Goal: Navigation & Orientation: Go to known website

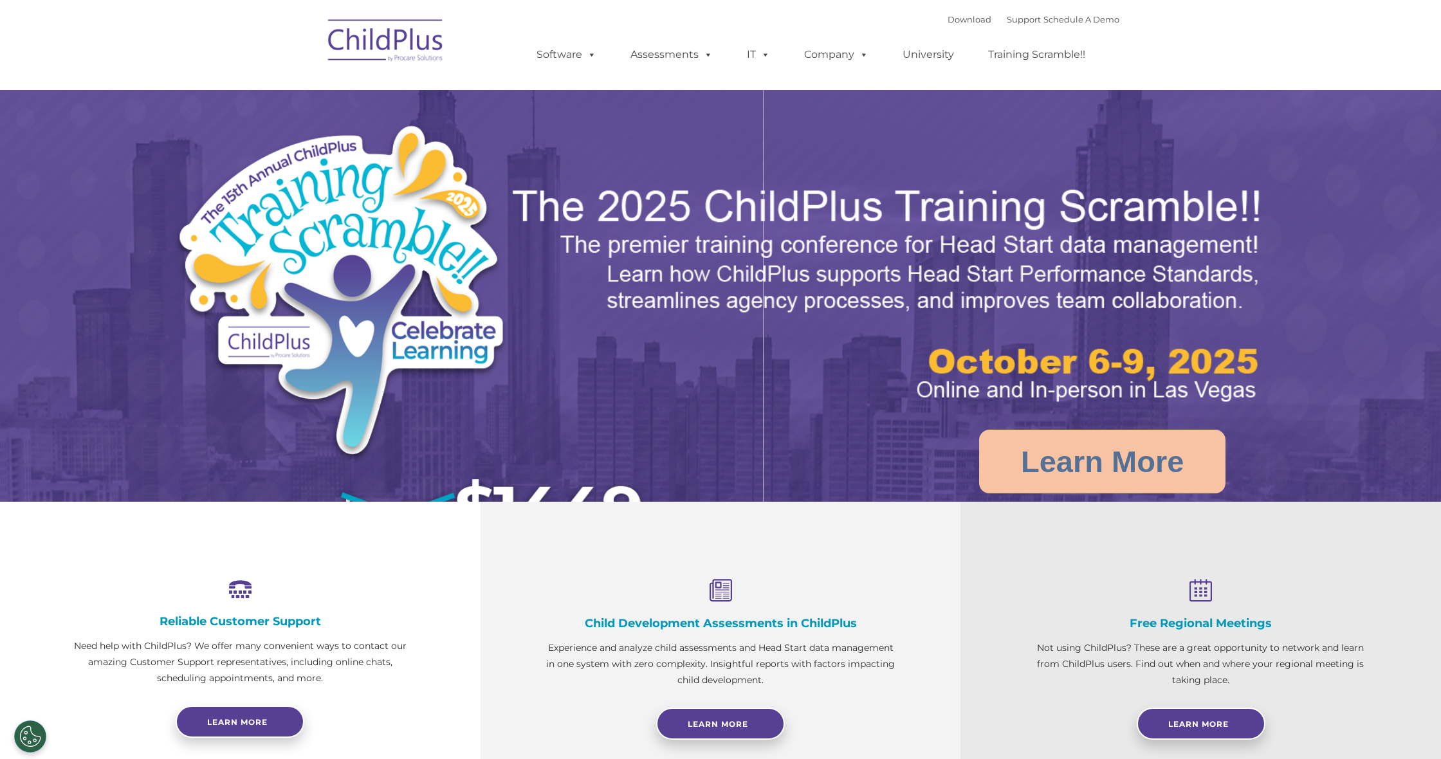
select select "MEDIUM"
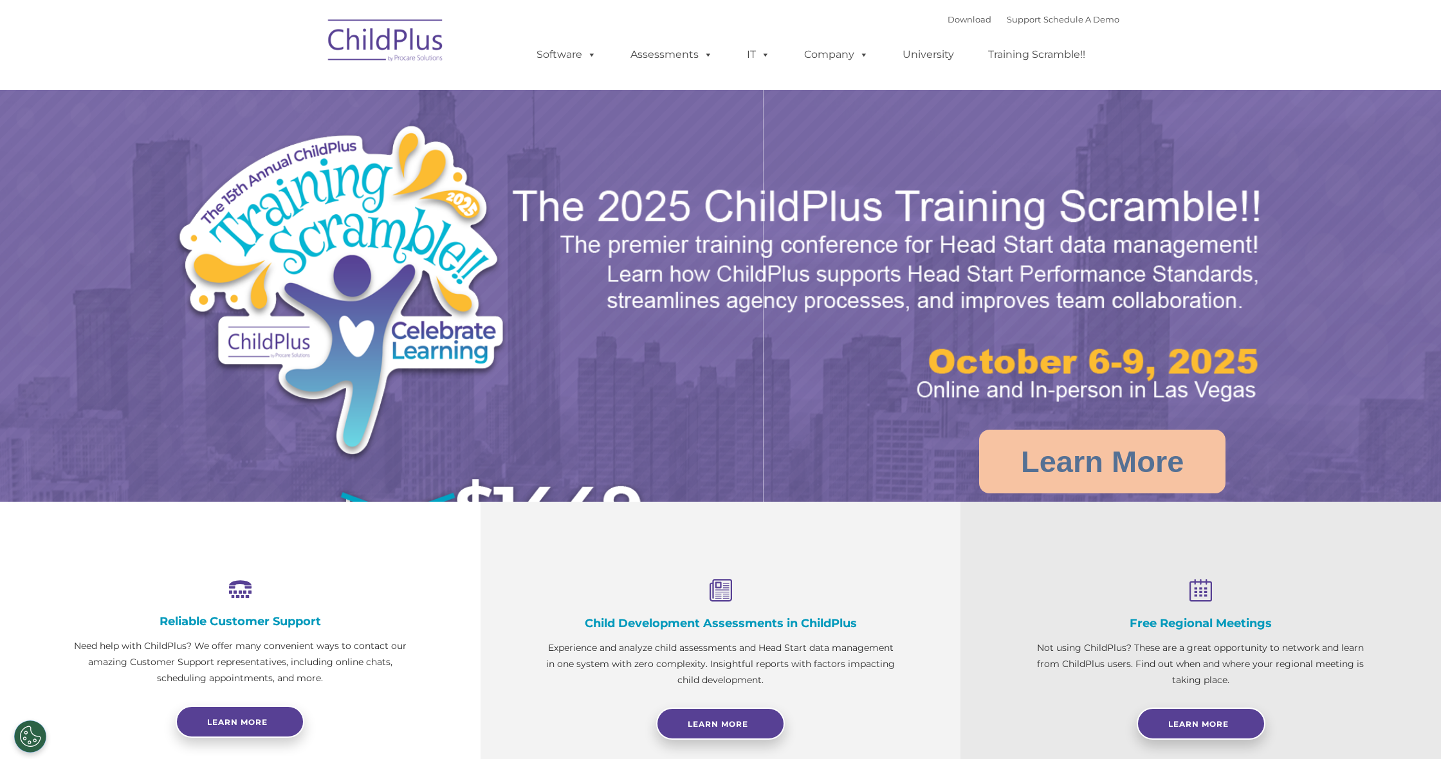
select select "MEDIUM"
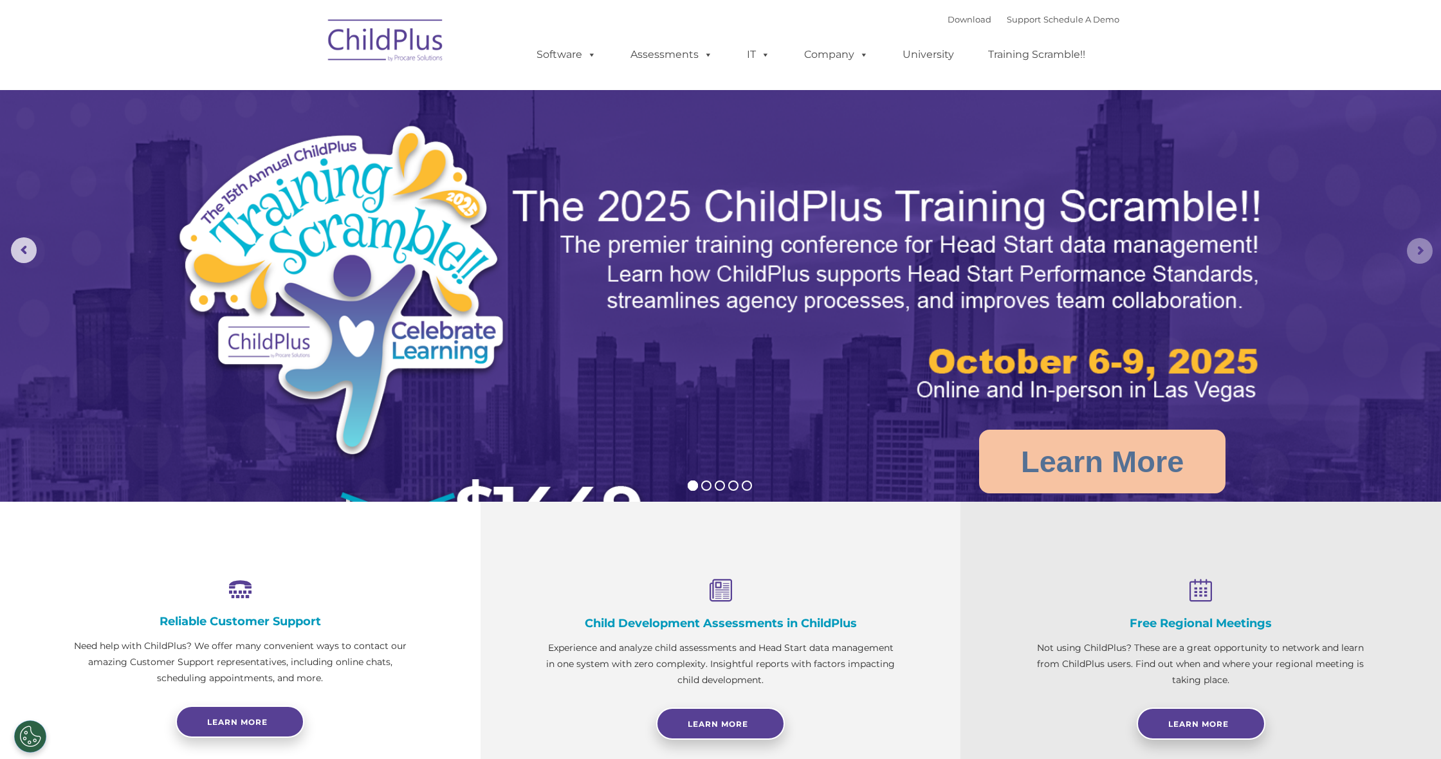
click at [1413, 248] on rs-arrow at bounding box center [1420, 251] width 26 height 26
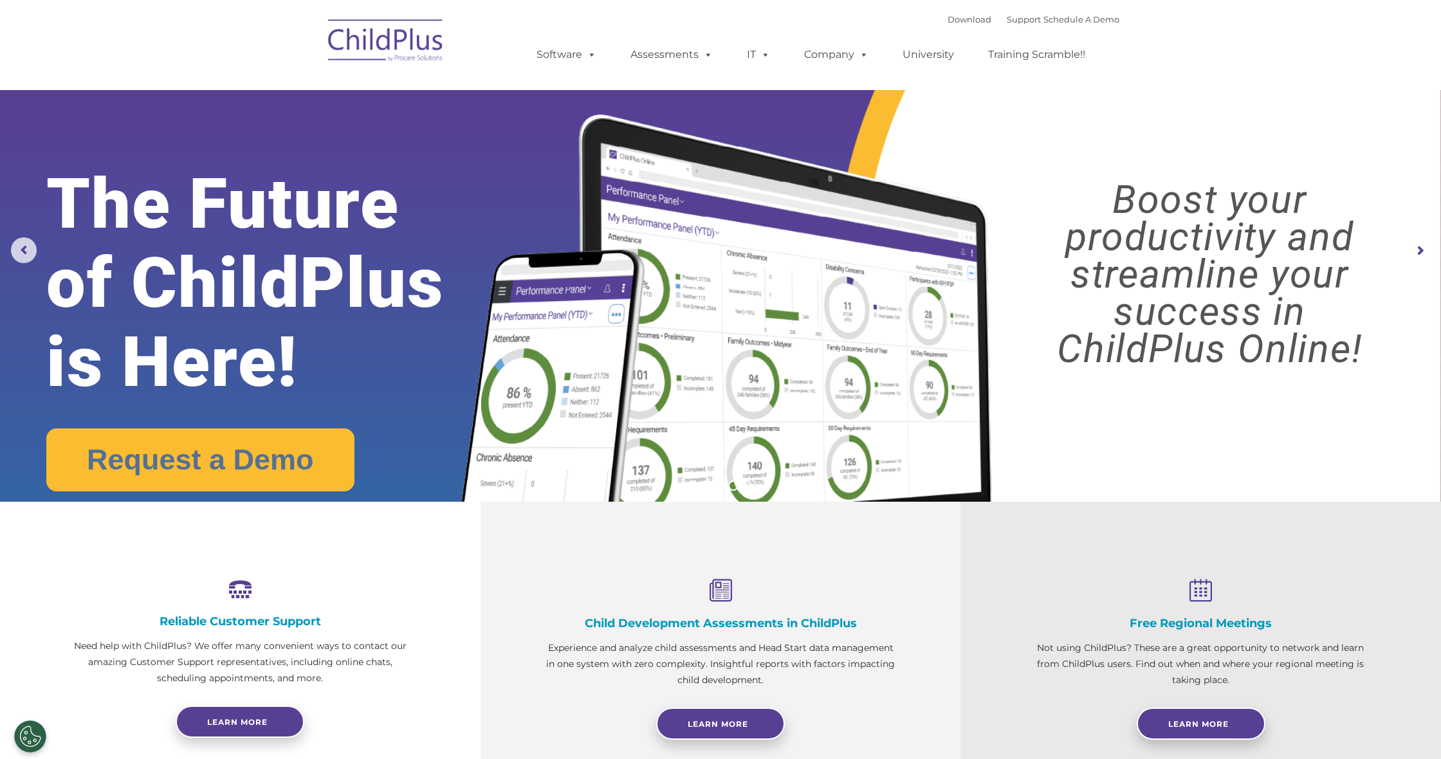
click at [1413, 248] on rs-arrow at bounding box center [1420, 251] width 26 height 26
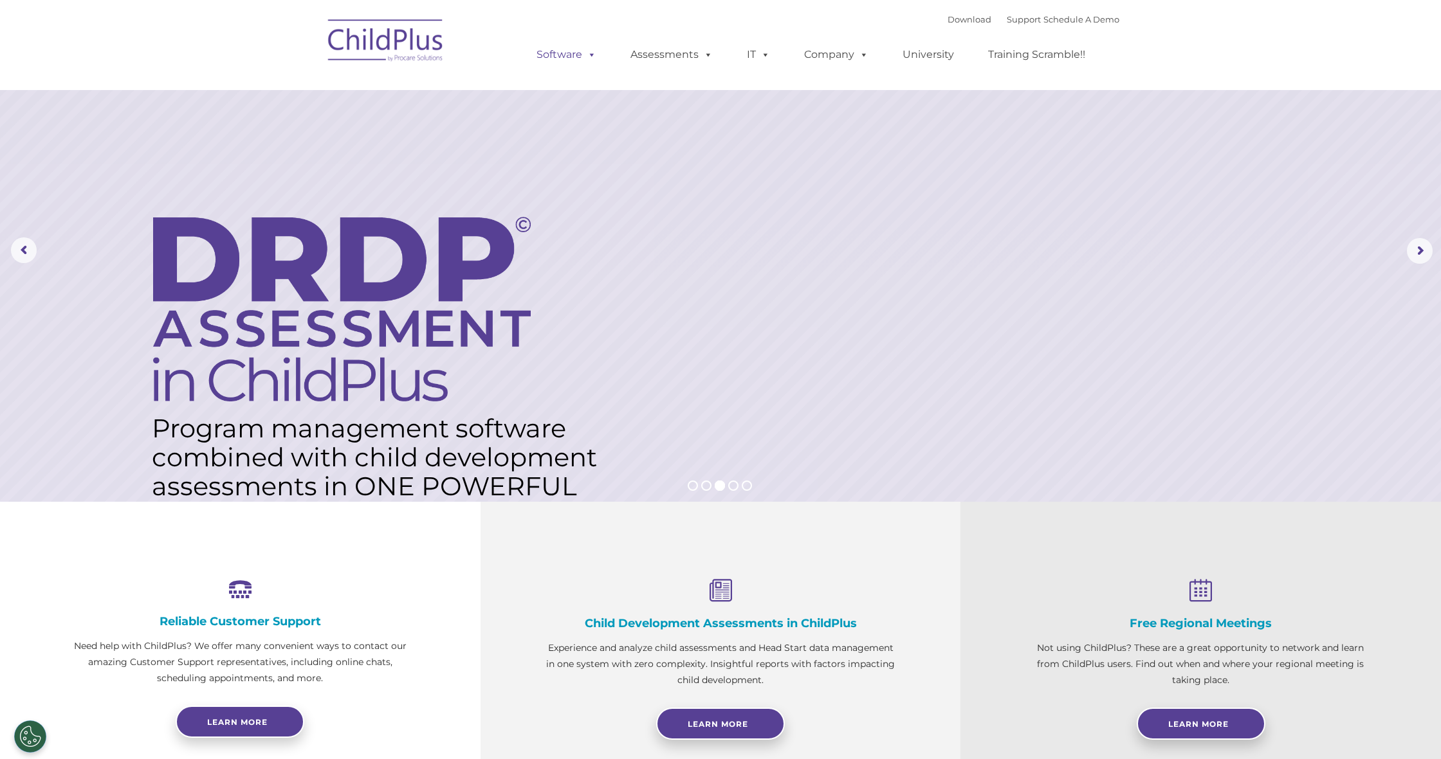
click at [587, 60] on span at bounding box center [589, 54] width 14 height 12
click at [591, 54] on span at bounding box center [589, 54] width 14 height 12
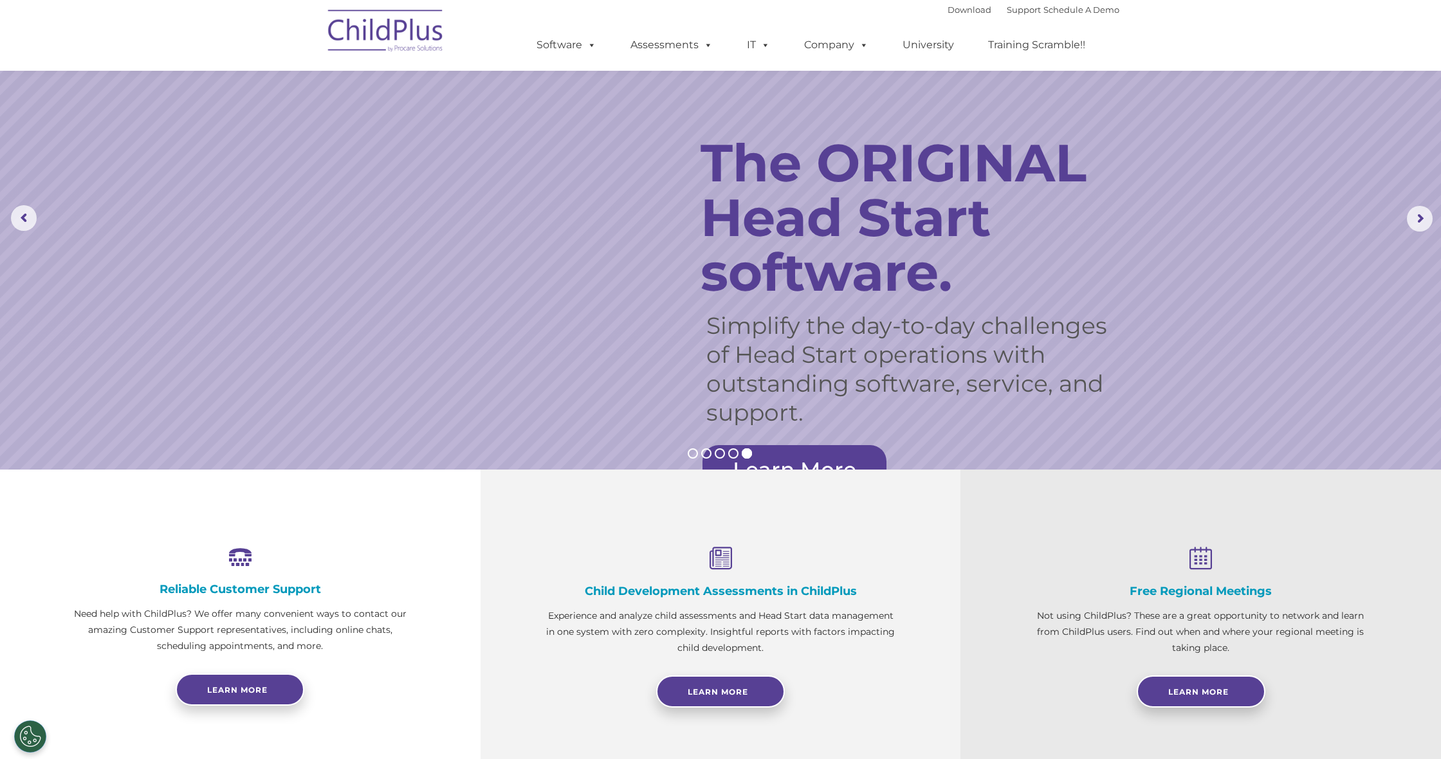
scroll to position [33, 0]
